Goal: Information Seeking & Learning: Stay updated

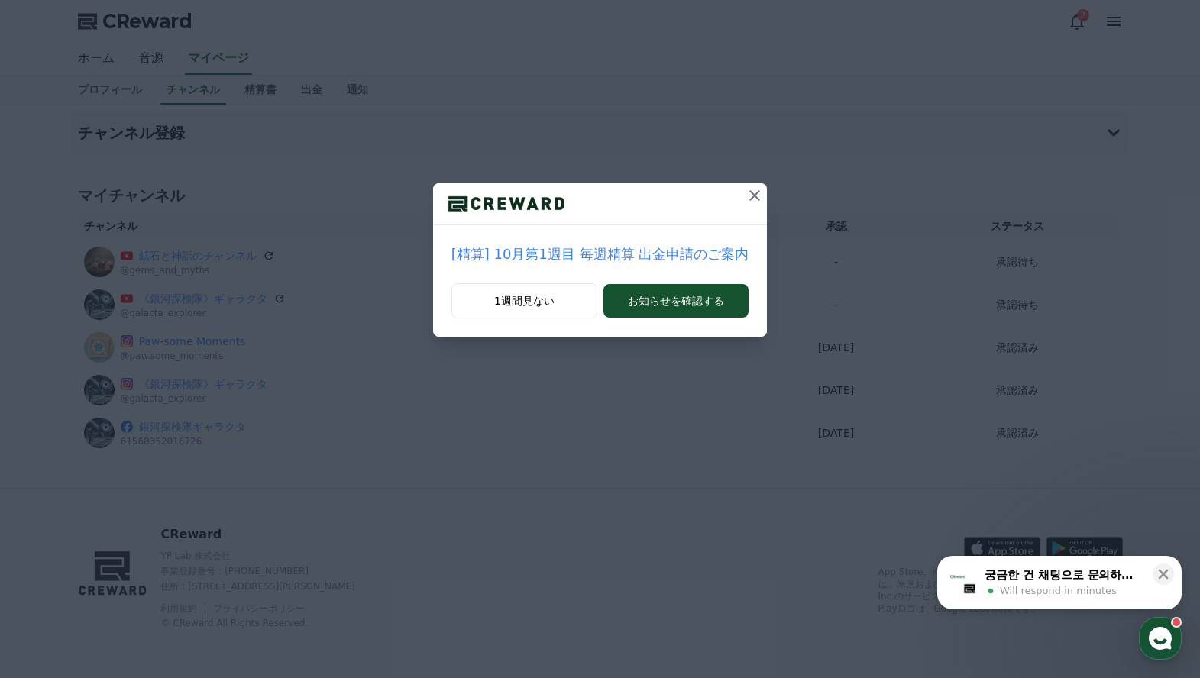
click at [750, 193] on icon at bounding box center [755, 195] width 18 height 18
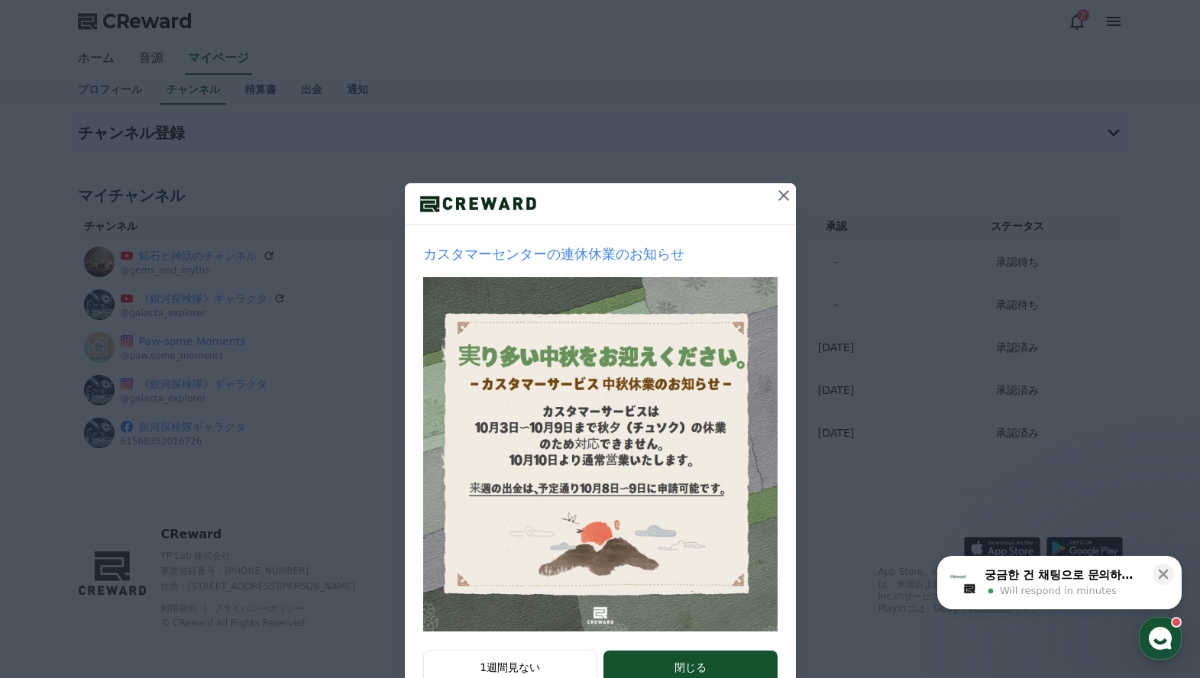
click at [781, 199] on icon at bounding box center [784, 195] width 11 height 11
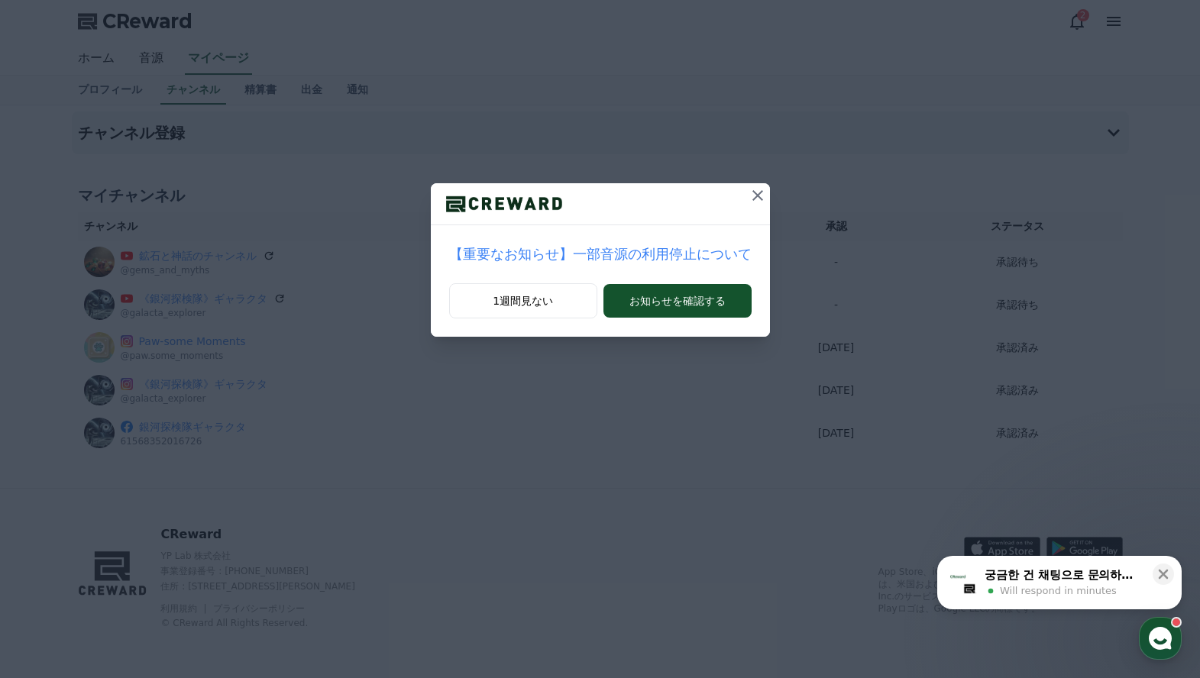
click at [749, 195] on icon at bounding box center [758, 195] width 18 height 18
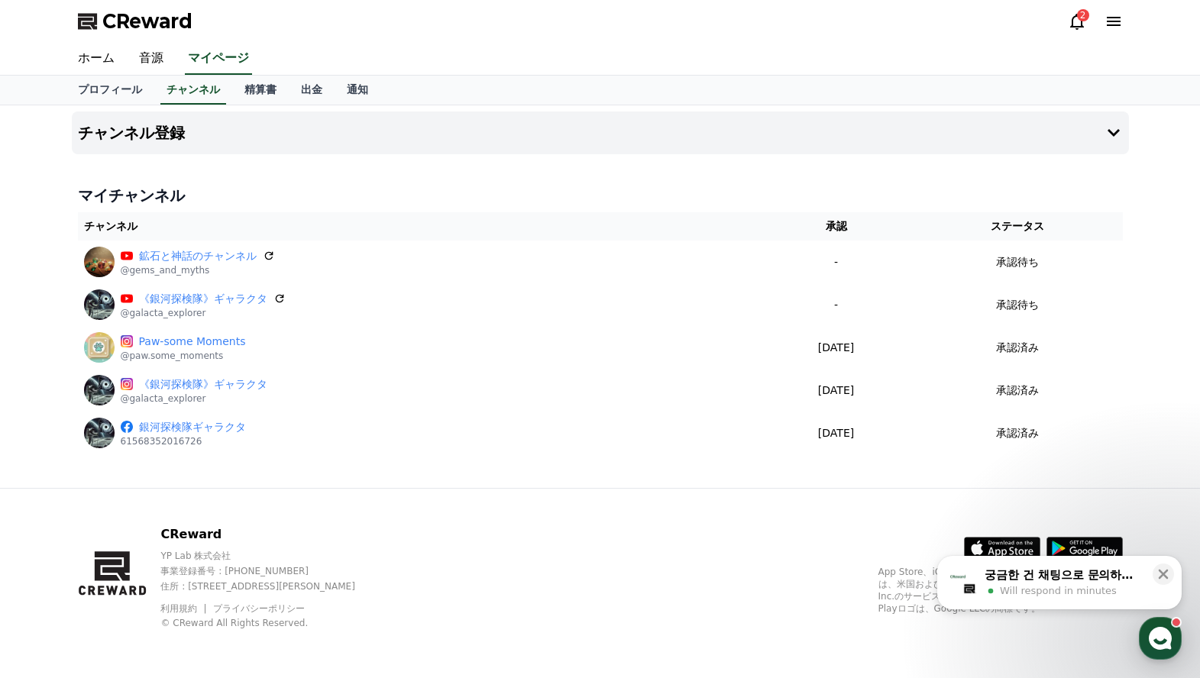
click at [1077, 18] on div "2" at bounding box center [1083, 15] width 12 height 12
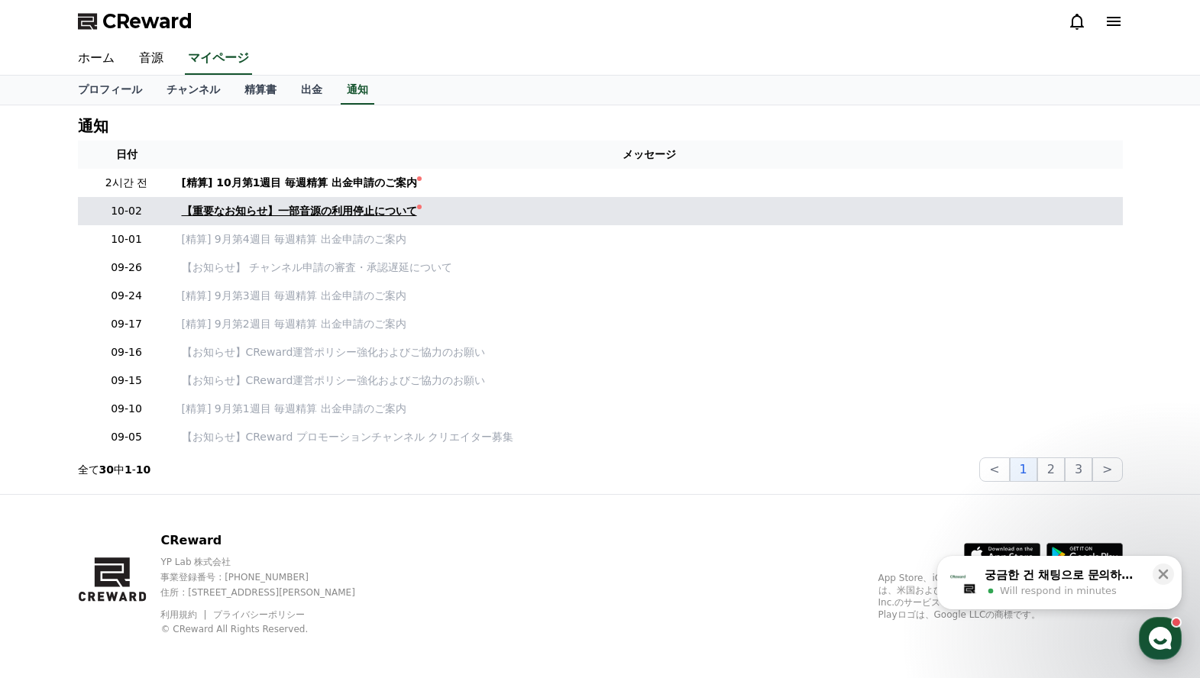
click at [372, 209] on div "【重要なお知らせ】一部音源の利用停止について" at bounding box center [299, 211] width 235 height 16
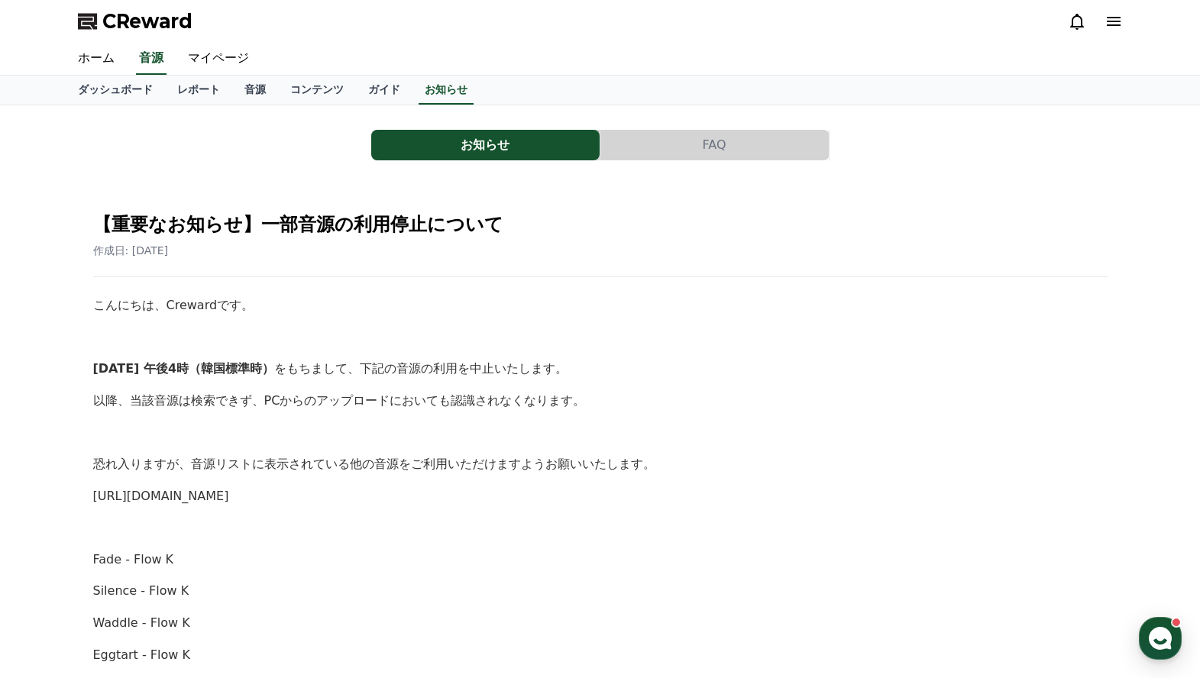
click at [1068, 15] on icon at bounding box center [1077, 21] width 18 height 18
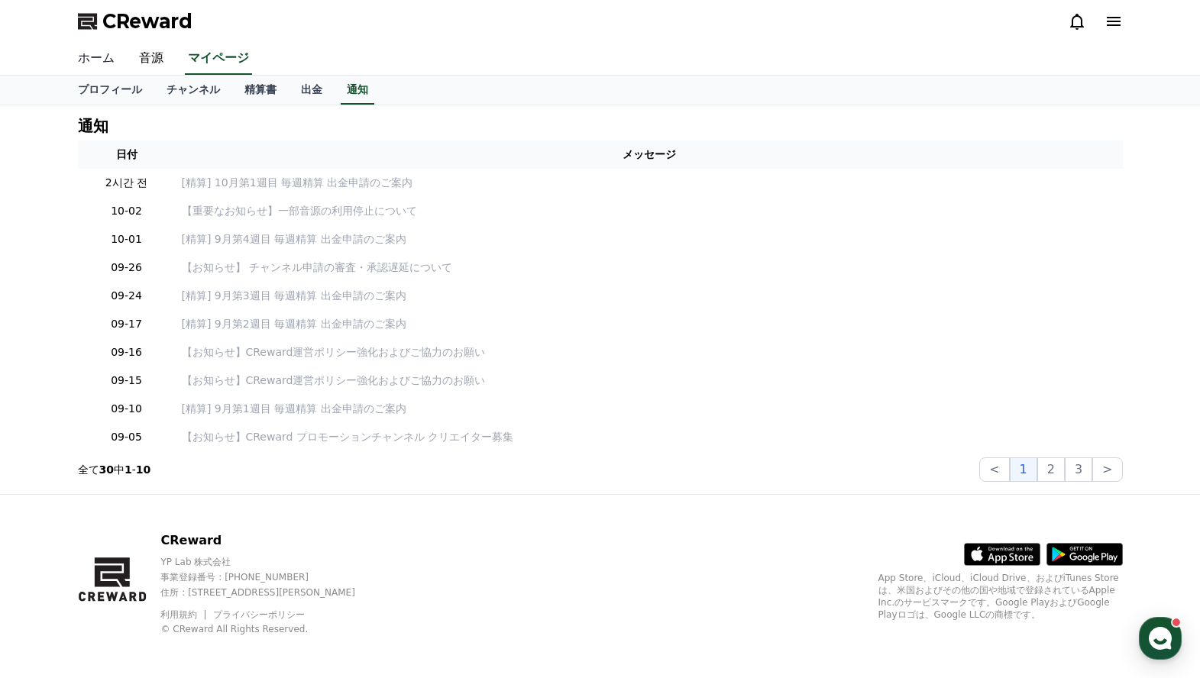
click at [111, 57] on link "ホーム" at bounding box center [96, 59] width 61 height 32
